Goal: Task Accomplishment & Management: Complete application form

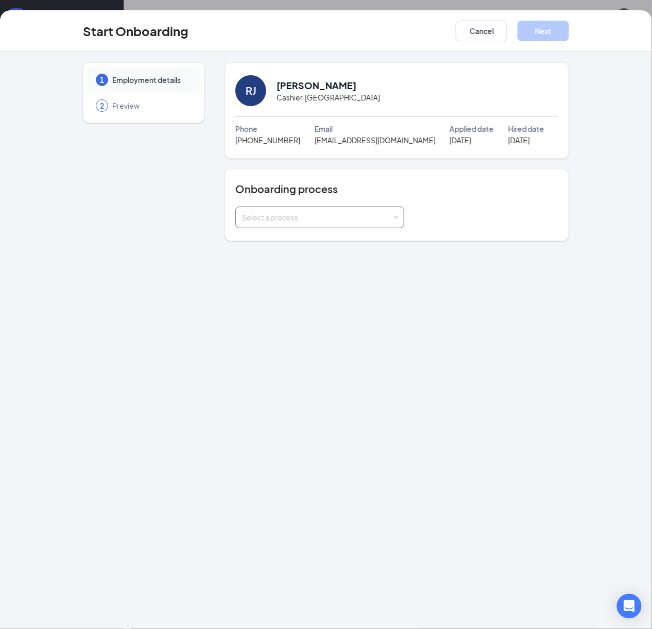
click at [334, 225] on div "Select a process" at bounding box center [319, 217] width 155 height 21
click at [318, 246] on li "Windward Group Onboarding" at bounding box center [320, 240] width 169 height 19
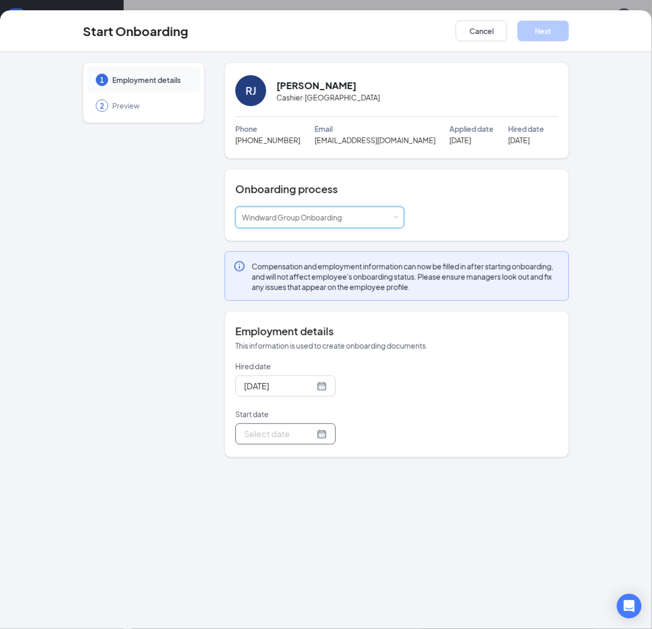
click at [270, 444] on div at bounding box center [285, 433] width 100 height 21
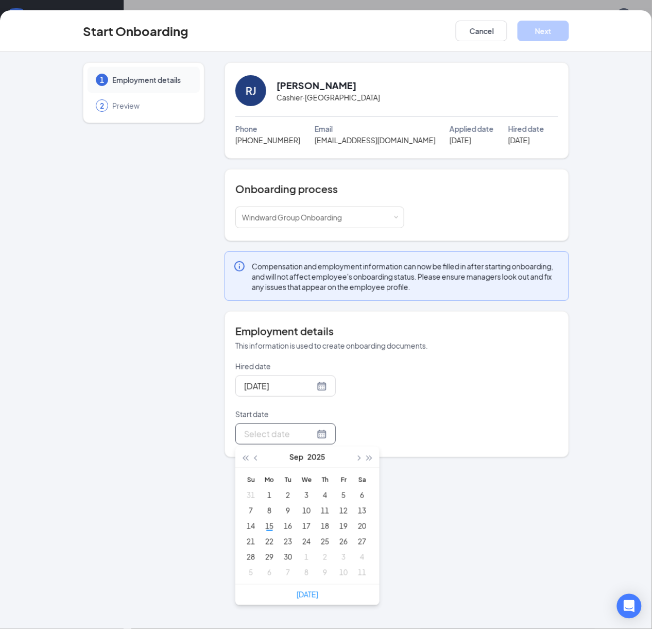
click at [270, 438] on input "Start date" at bounding box center [279, 433] width 71 height 13
type input "[DATE]"
click at [270, 528] on div "15" at bounding box center [269, 526] width 12 height 12
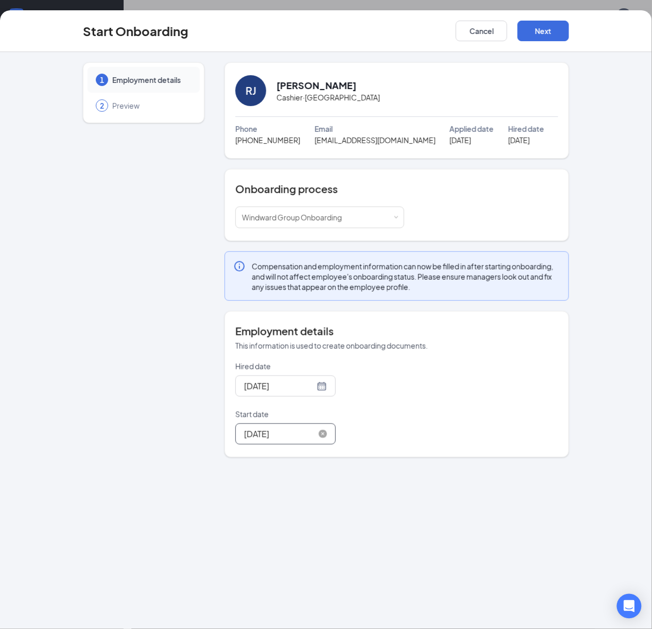
click at [292, 435] on input "[DATE]" at bounding box center [279, 433] width 71 height 13
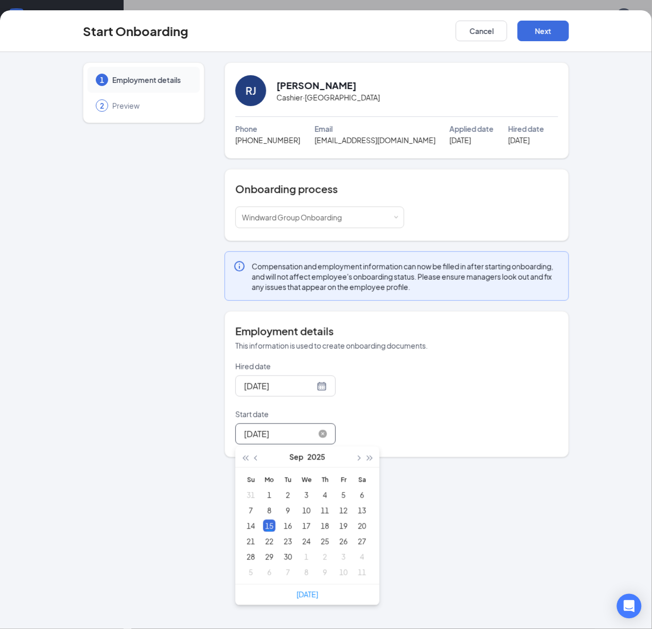
click at [297, 437] on input "[DATE]" at bounding box center [279, 433] width 71 height 13
click at [396, 418] on p "Start date" at bounding box center [319, 414] width 169 height 10
click at [315, 427] on input "[DATE]" at bounding box center [279, 433] width 71 height 13
click at [563, 38] on button "Next" at bounding box center [542, 31] width 51 height 21
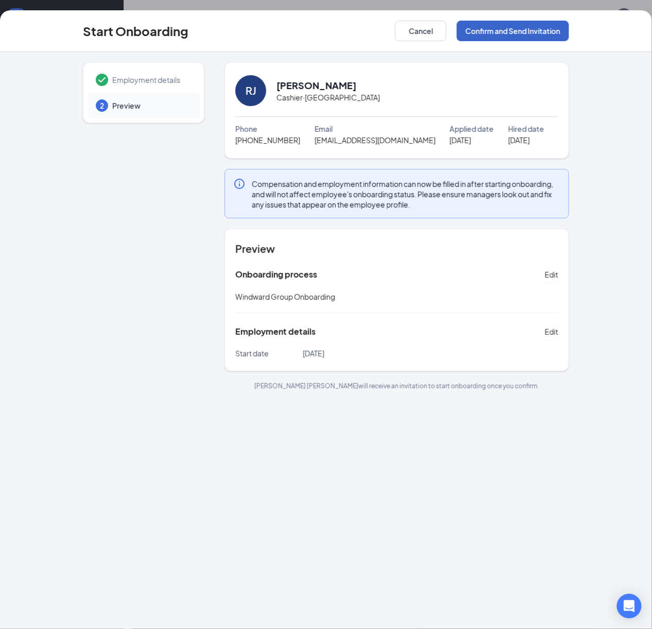
click at [507, 32] on button "Confirm and Send Invitation" at bounding box center [513, 31] width 112 height 21
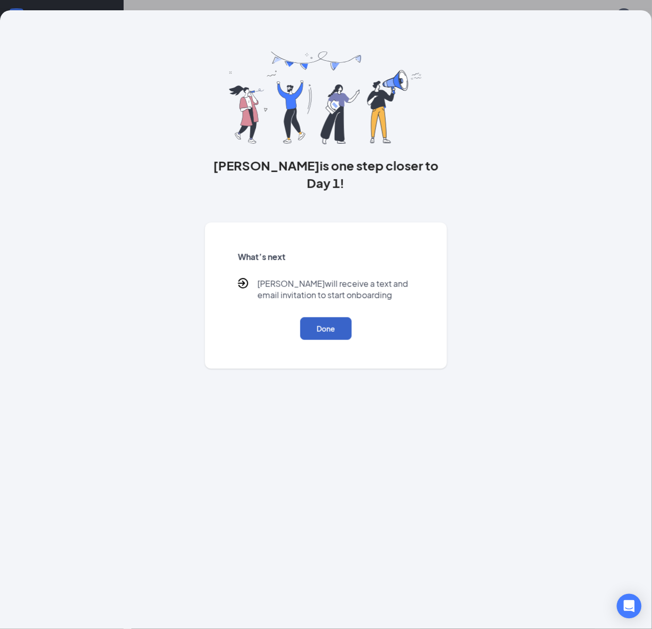
click at [349, 317] on button "Done" at bounding box center [325, 328] width 51 height 23
